Goal: Task Accomplishment & Management: Manage account settings

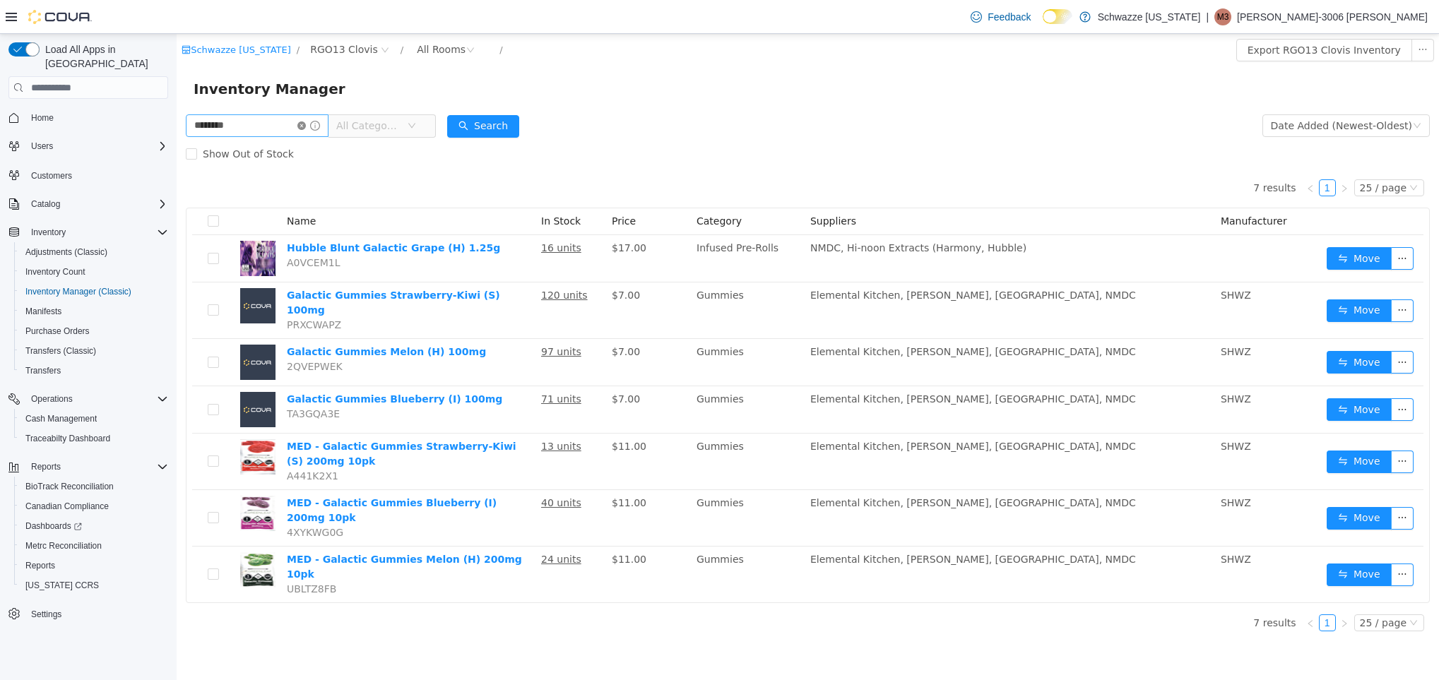
click at [306, 122] on icon "icon: close-circle" at bounding box center [301, 125] width 8 height 8
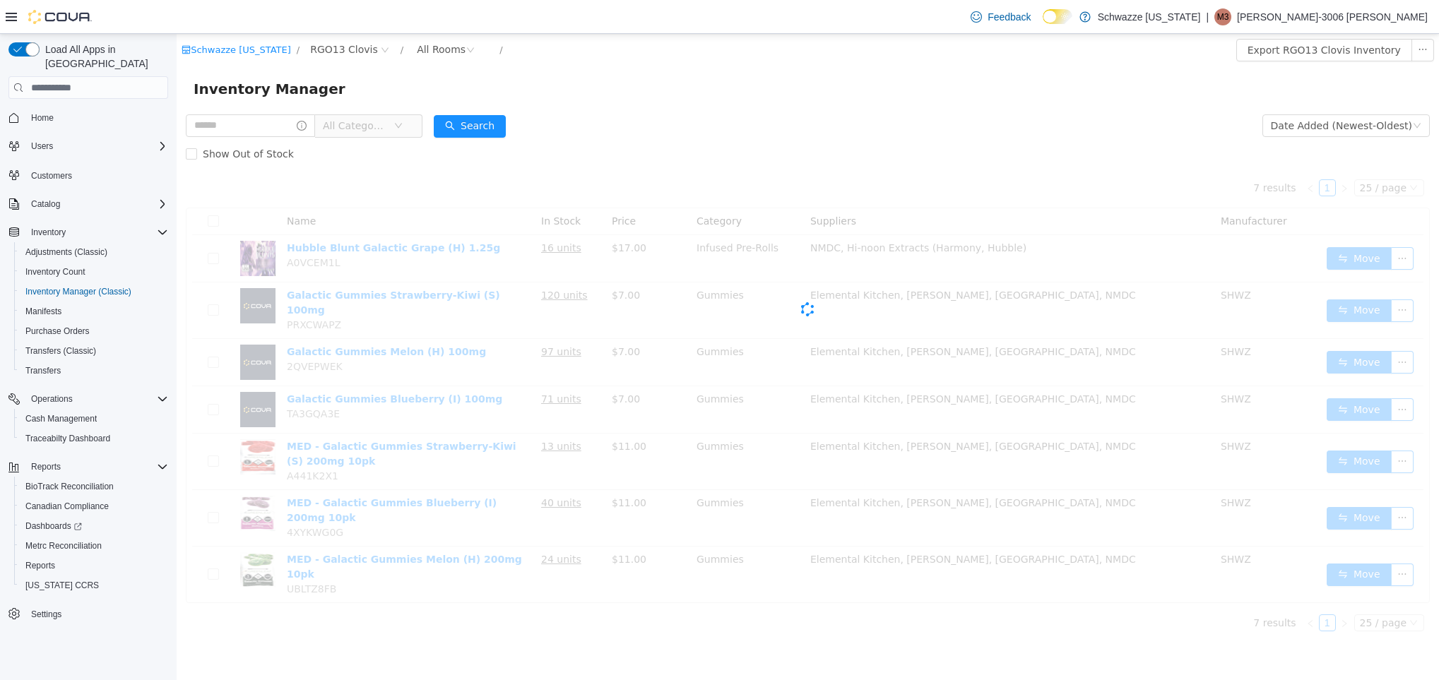
click at [465, 71] on div "Inventory Manager" at bounding box center [808, 88] width 1262 height 45
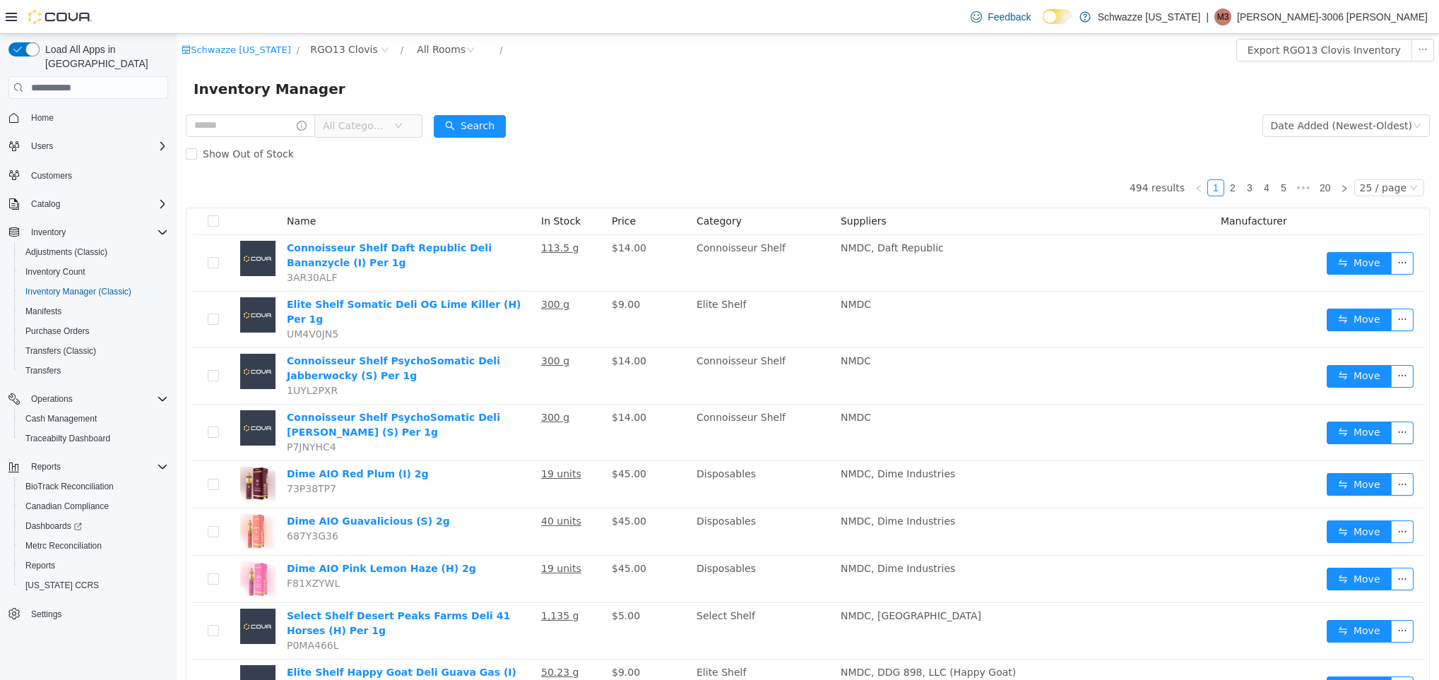
click at [85, 166] on span "Customers" at bounding box center [96, 175] width 143 height 18
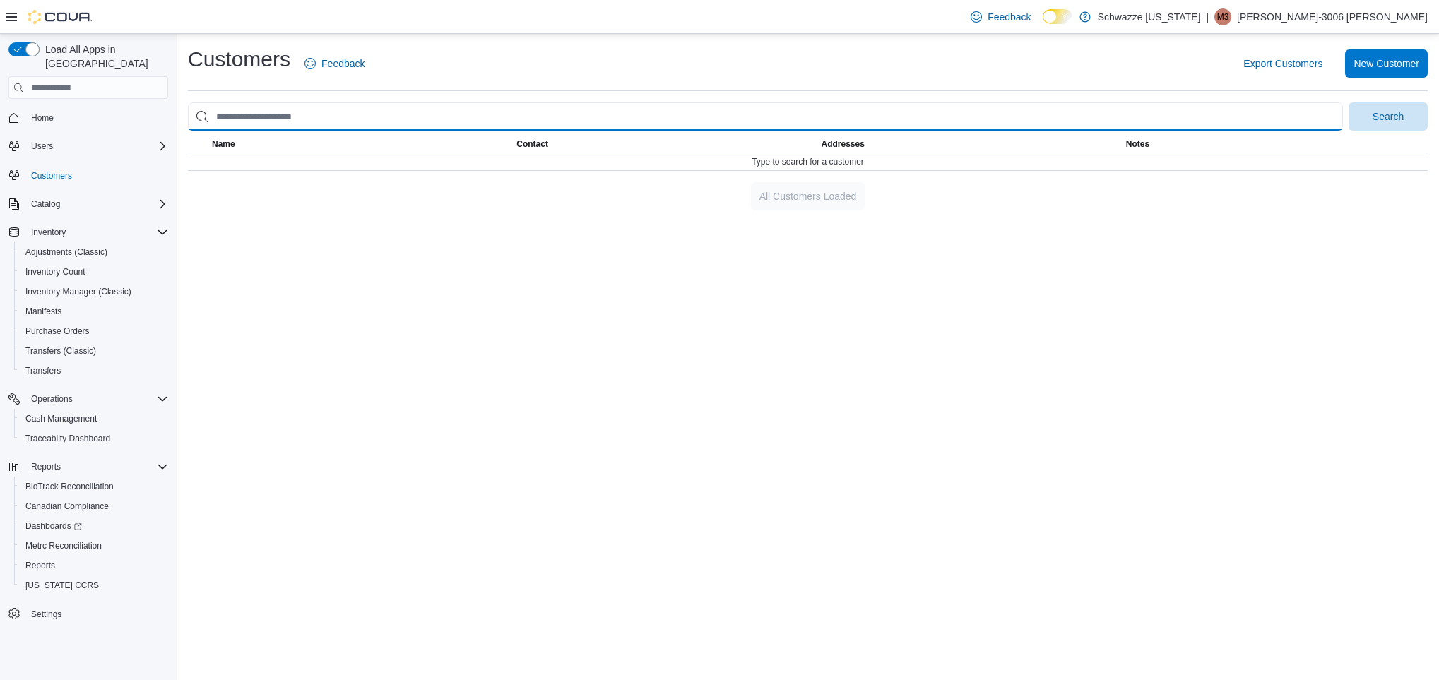
click at [380, 109] on input "search" at bounding box center [765, 116] width 1155 height 28
type input "********"
click at [1348, 102] on button "Search" at bounding box center [1387, 116] width 79 height 28
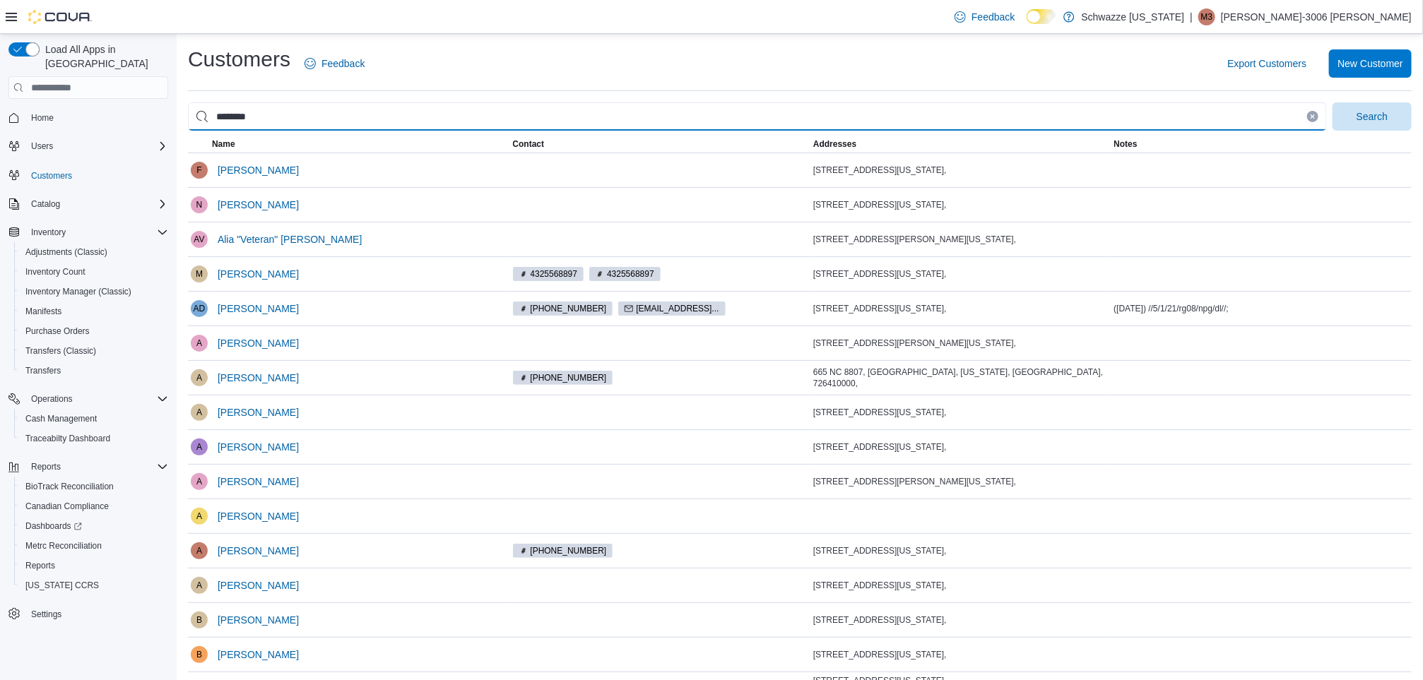
click at [216, 117] on input "********" at bounding box center [757, 116] width 1139 height 28
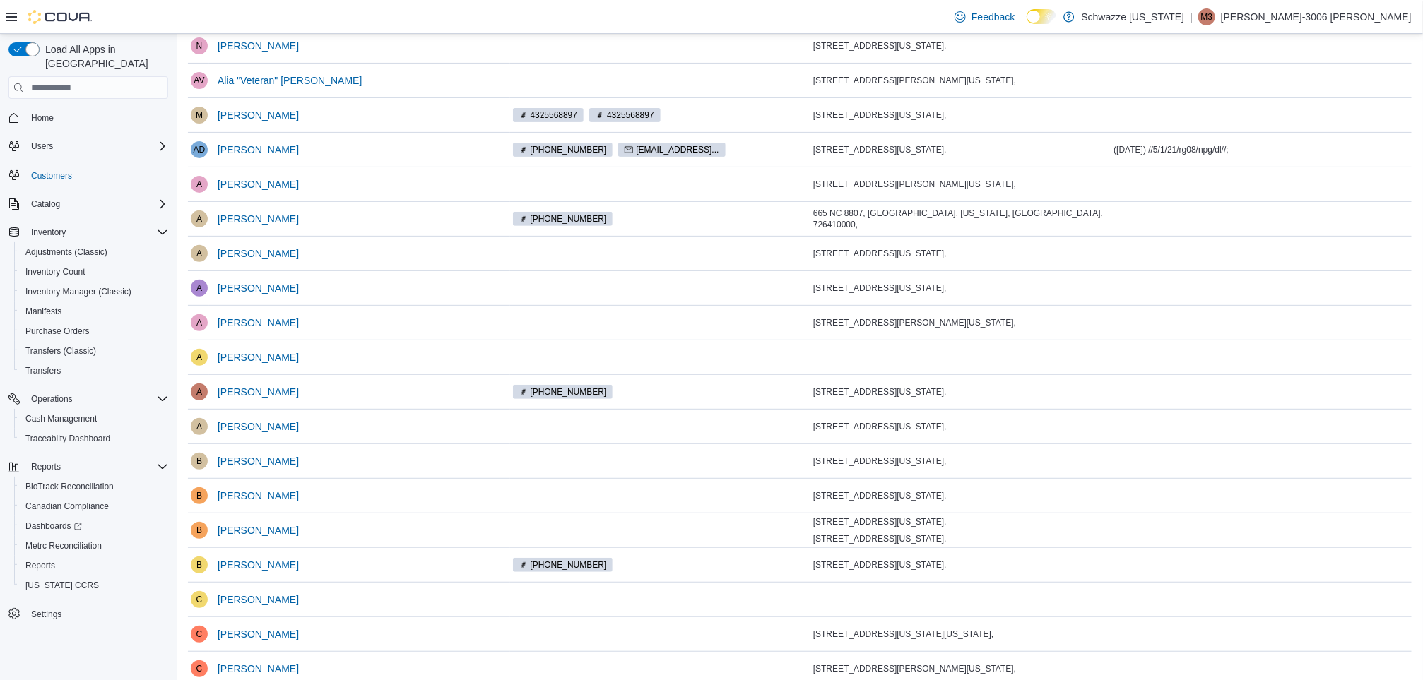
scroll to position [223, 0]
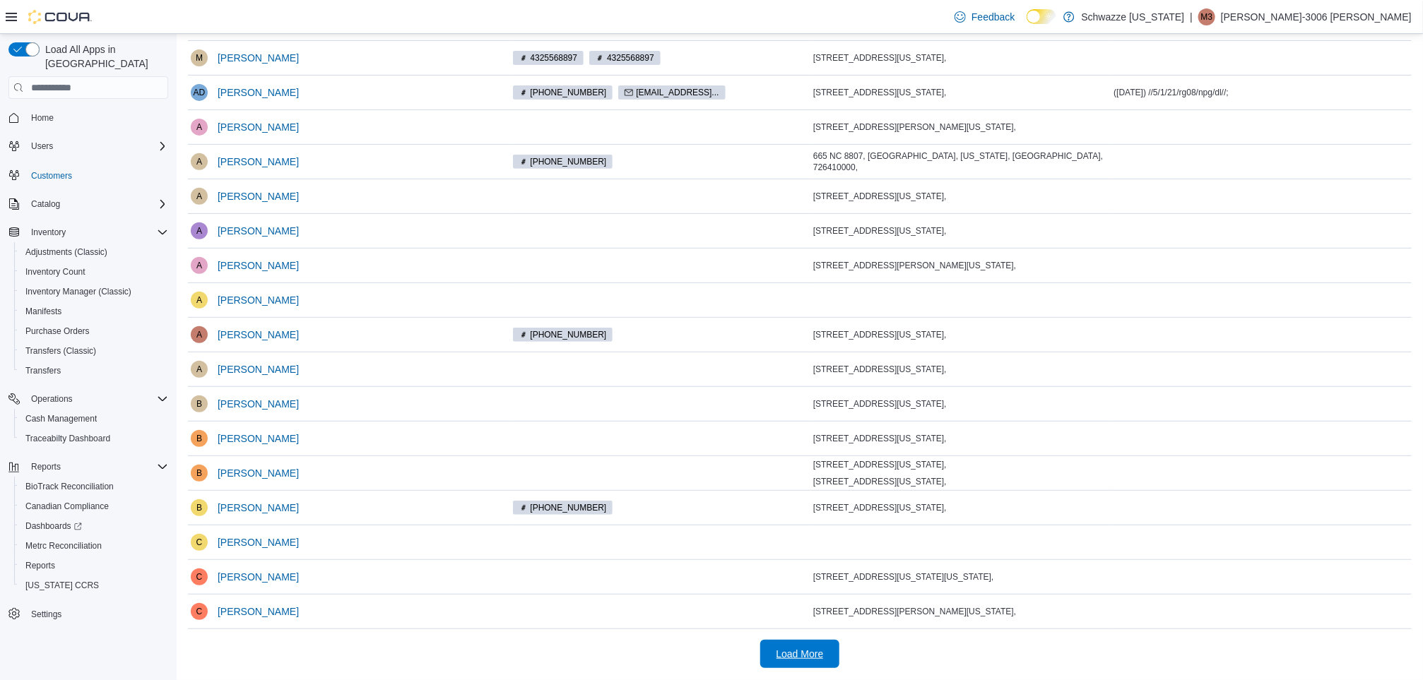
click at [798, 662] on span "Load More" at bounding box center [800, 654] width 62 height 28
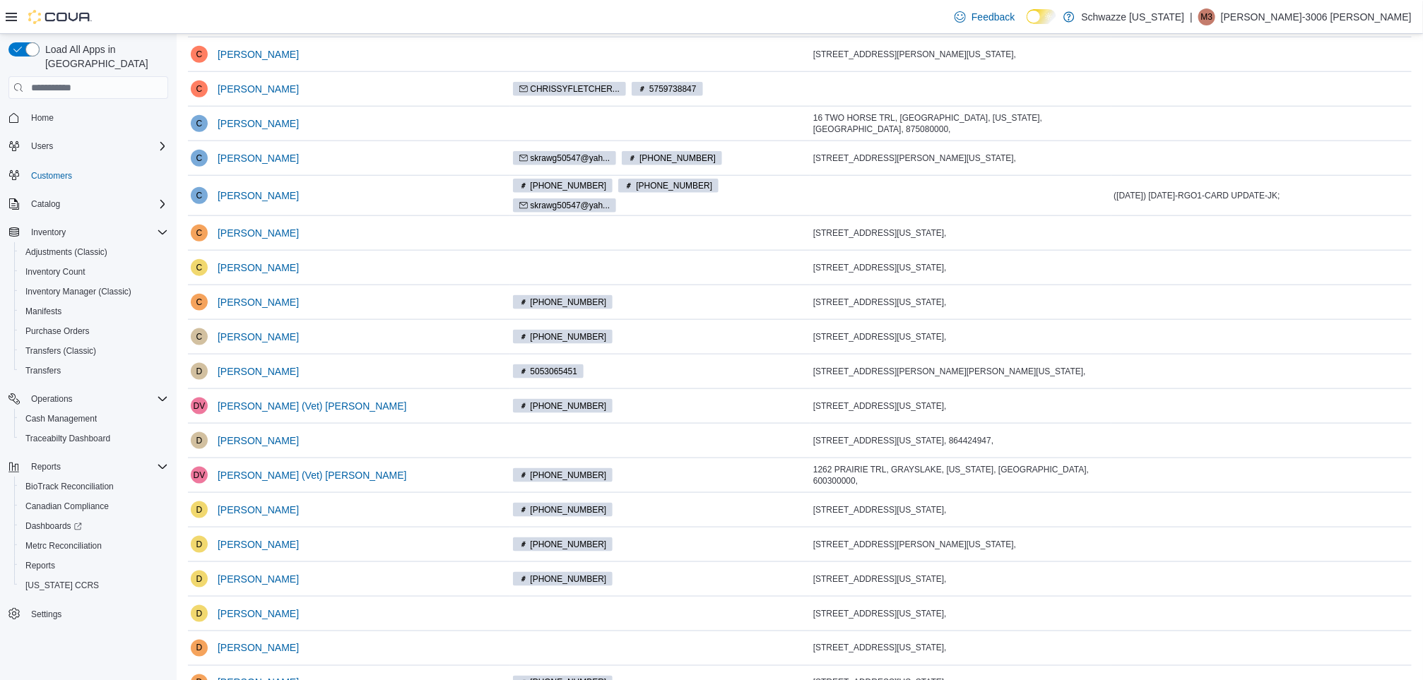
scroll to position [922, 0]
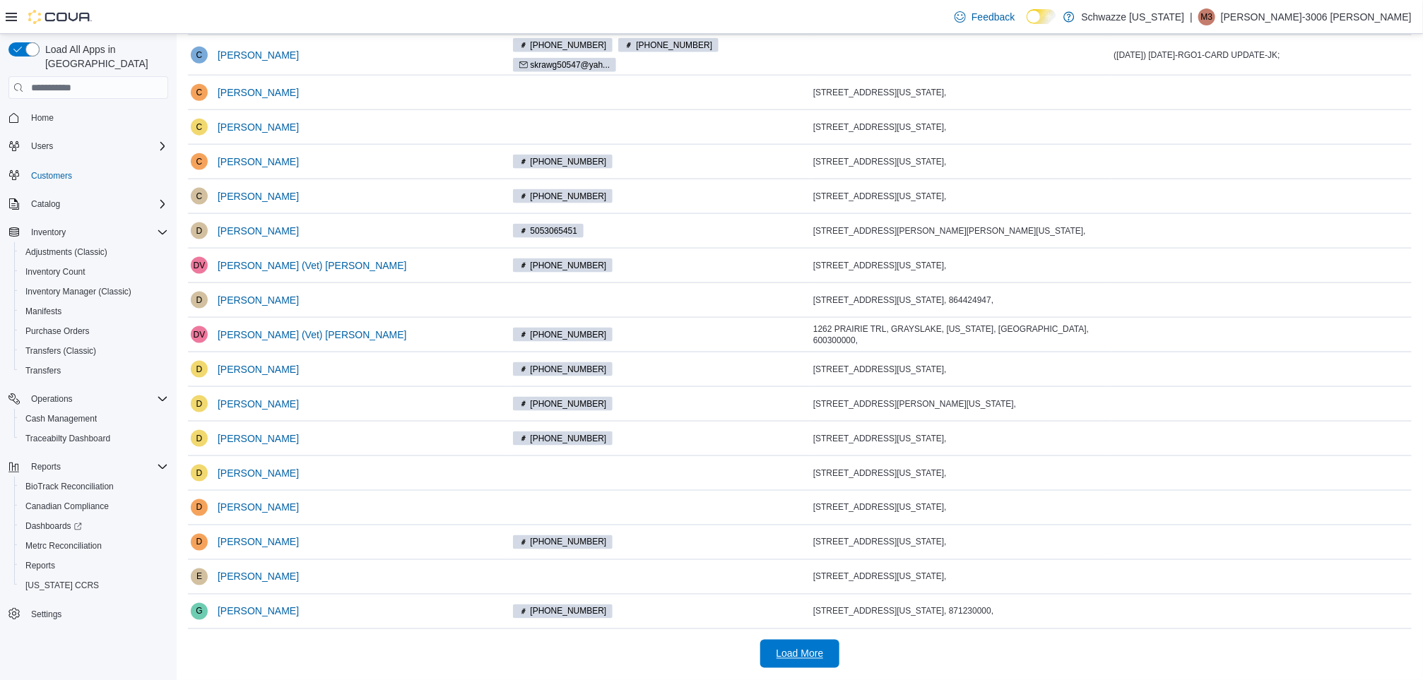
click at [824, 658] on span "Load More" at bounding box center [799, 654] width 47 height 14
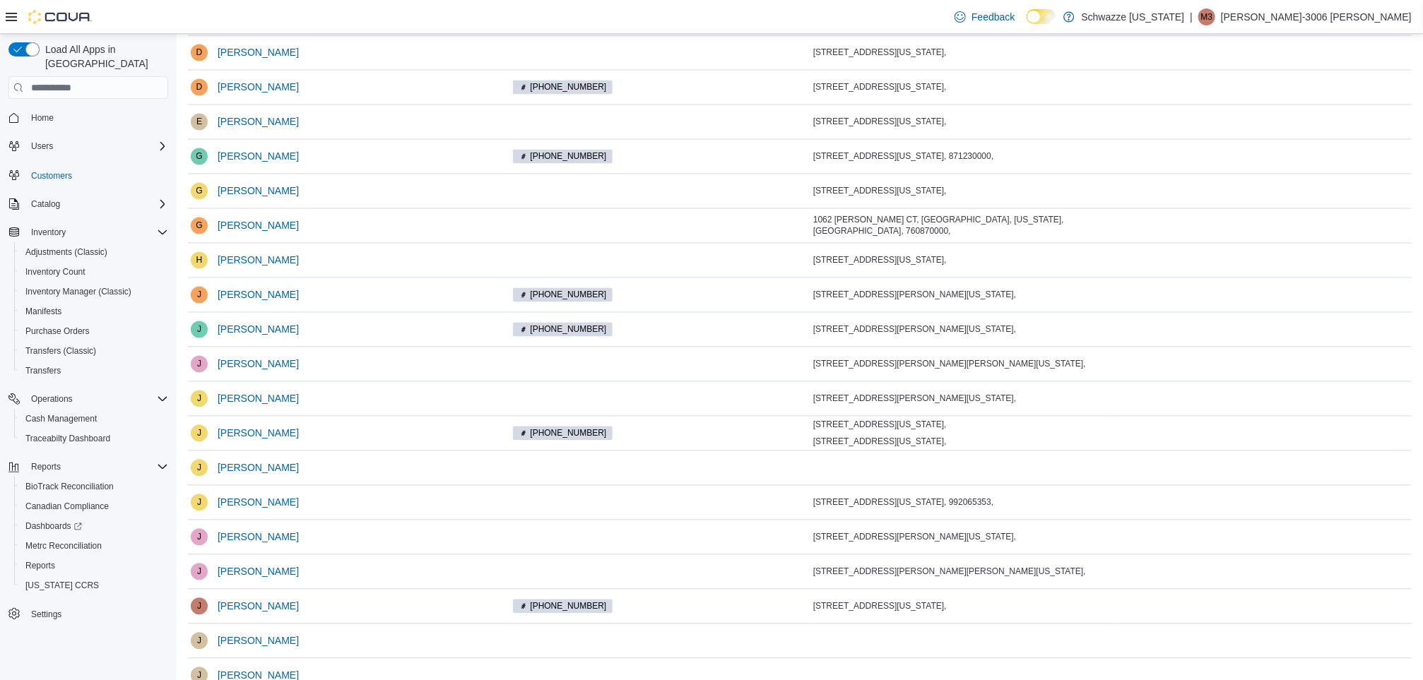
scroll to position [1373, 0]
